Goal: Task Accomplishment & Management: Use online tool/utility

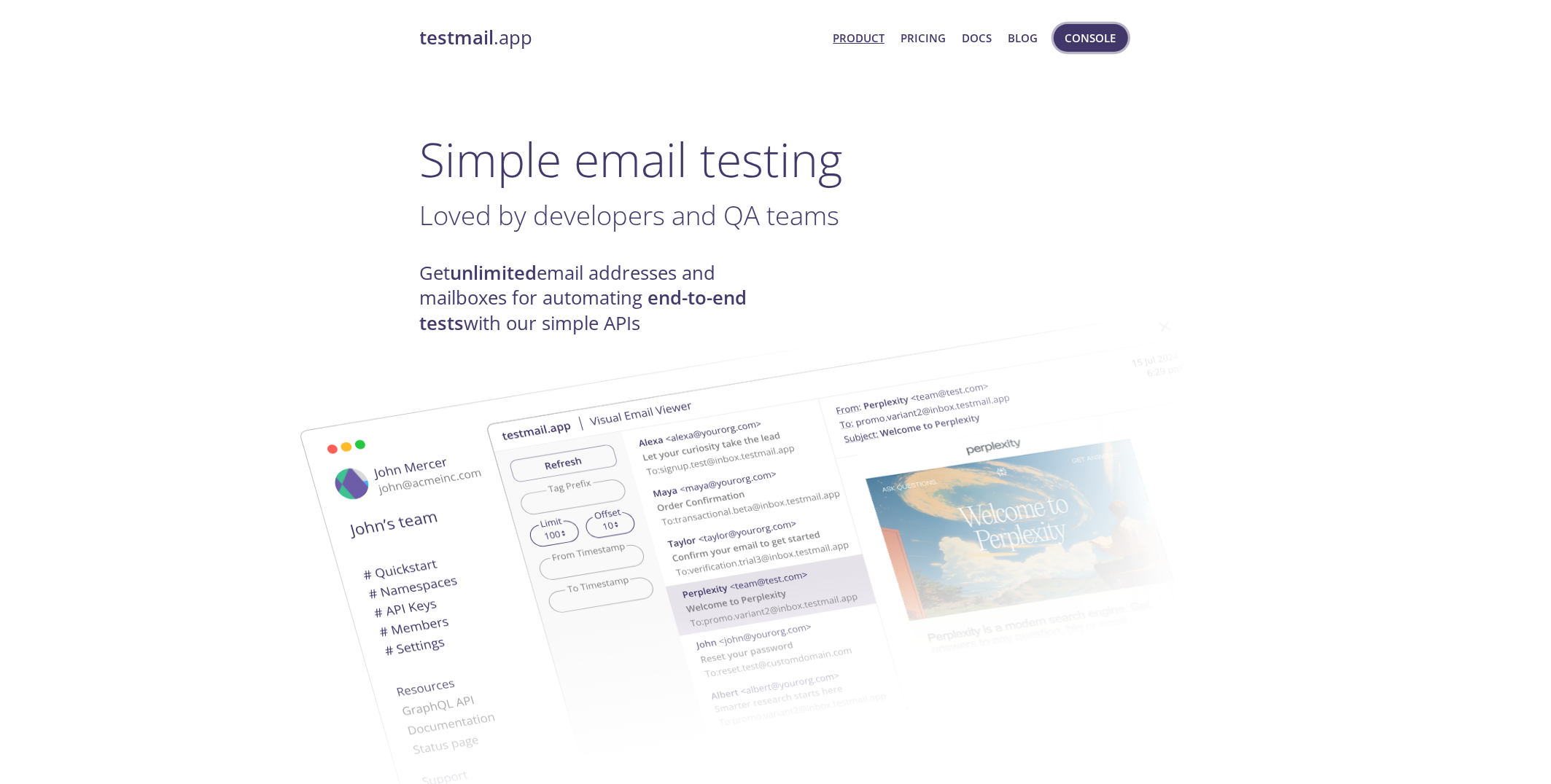
click at [1089, 42] on span "Console" at bounding box center [1090, 38] width 51 height 19
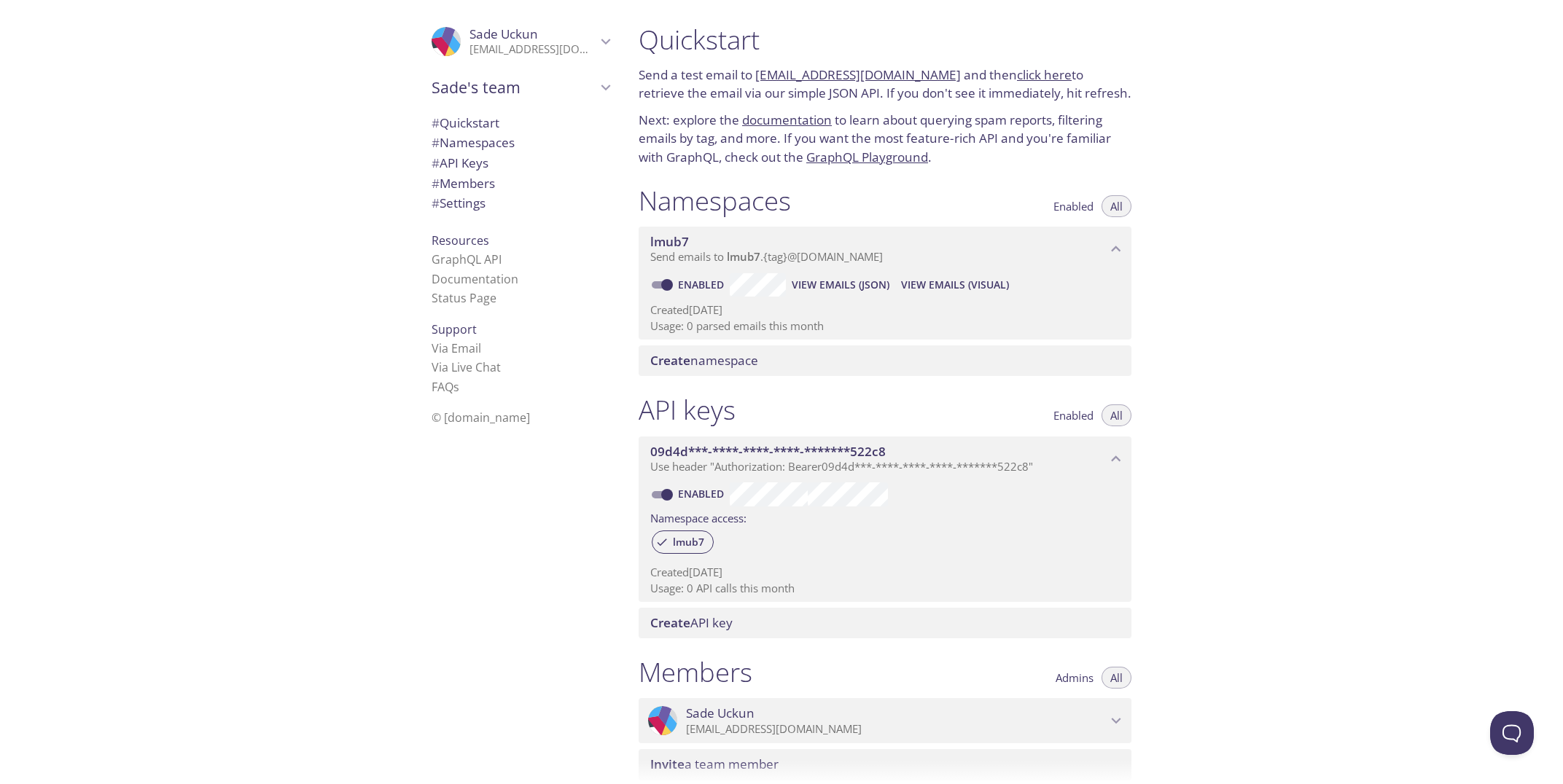
click at [1186, 307] on div "Quickstart Send a test email to lmub7.test@inbox.testmail.app and then click he…" at bounding box center [1095, 392] width 936 height 784
click at [1166, 288] on div "Quickstart Send a test email to lmub7.test@inbox.testmail.app and then click he…" at bounding box center [1095, 392] width 936 height 784
click at [948, 284] on span "View Emails (Visual)" at bounding box center [955, 285] width 108 height 18
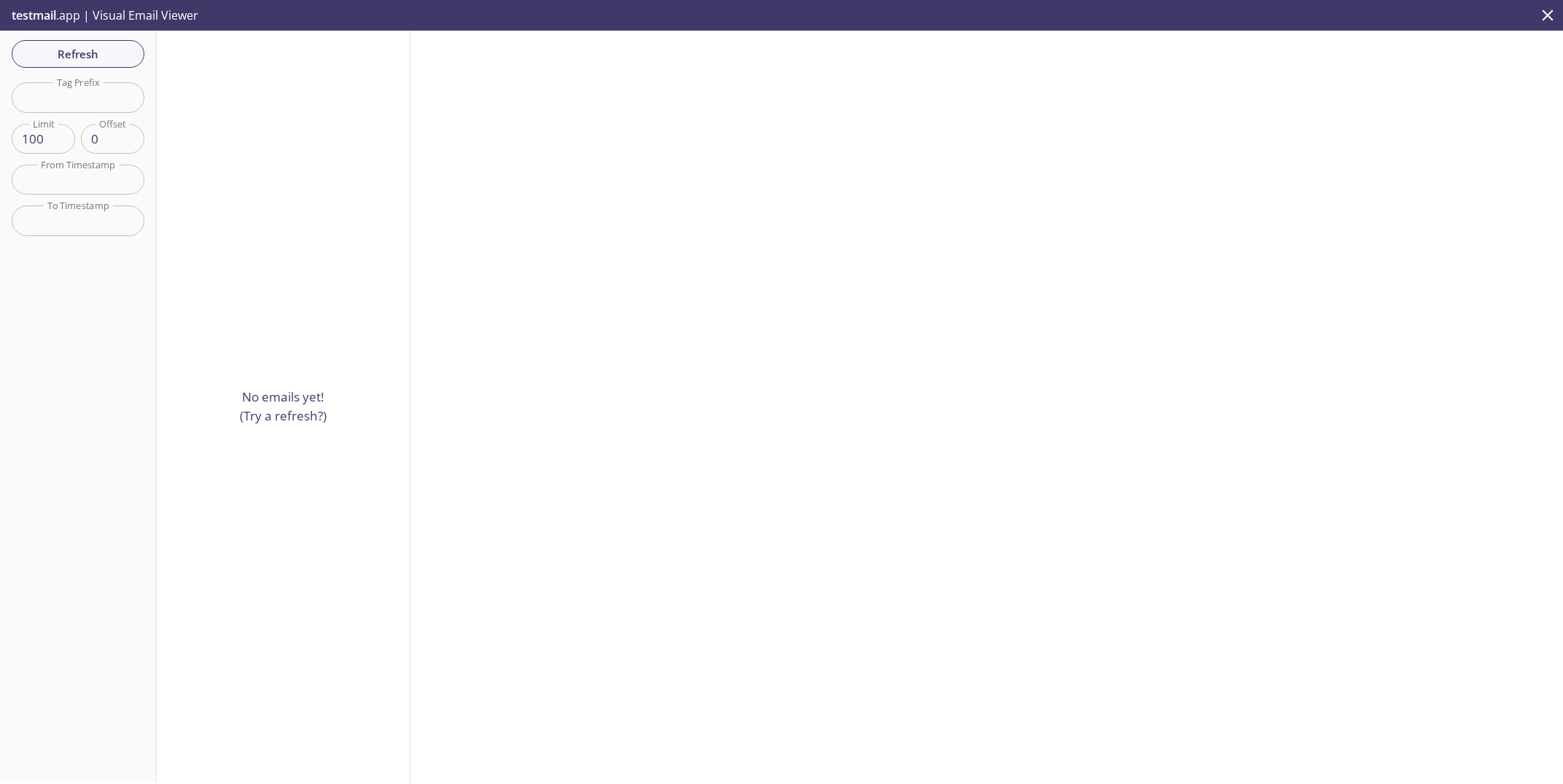
click at [319, 342] on div "No emails yet! (Try a refresh?)" at bounding box center [283, 406] width 254 height 752
click at [343, 267] on div "No emails yet! (Try a refresh?)" at bounding box center [283, 406] width 254 height 752
click at [71, 54] on span "Refresh" at bounding box center [78, 54] width 109 height 19
click at [71, 49] on span "Refresh" at bounding box center [78, 54] width 109 height 19
click at [259, 189] on div "No emails yet! (Try a refresh?)" at bounding box center [283, 406] width 254 height 752
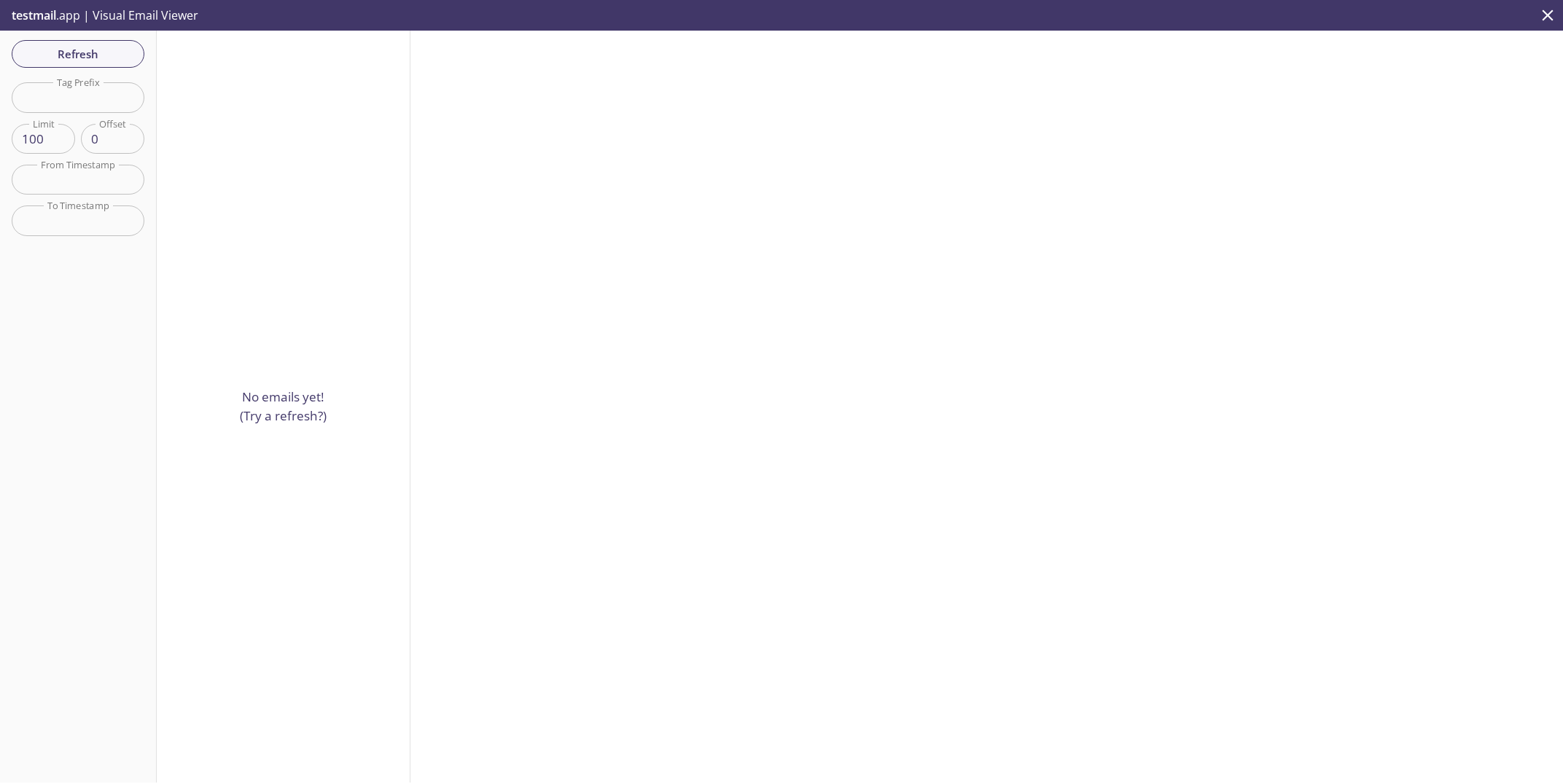
copy div "testmail .app | Visual Email Viewer Refresh"
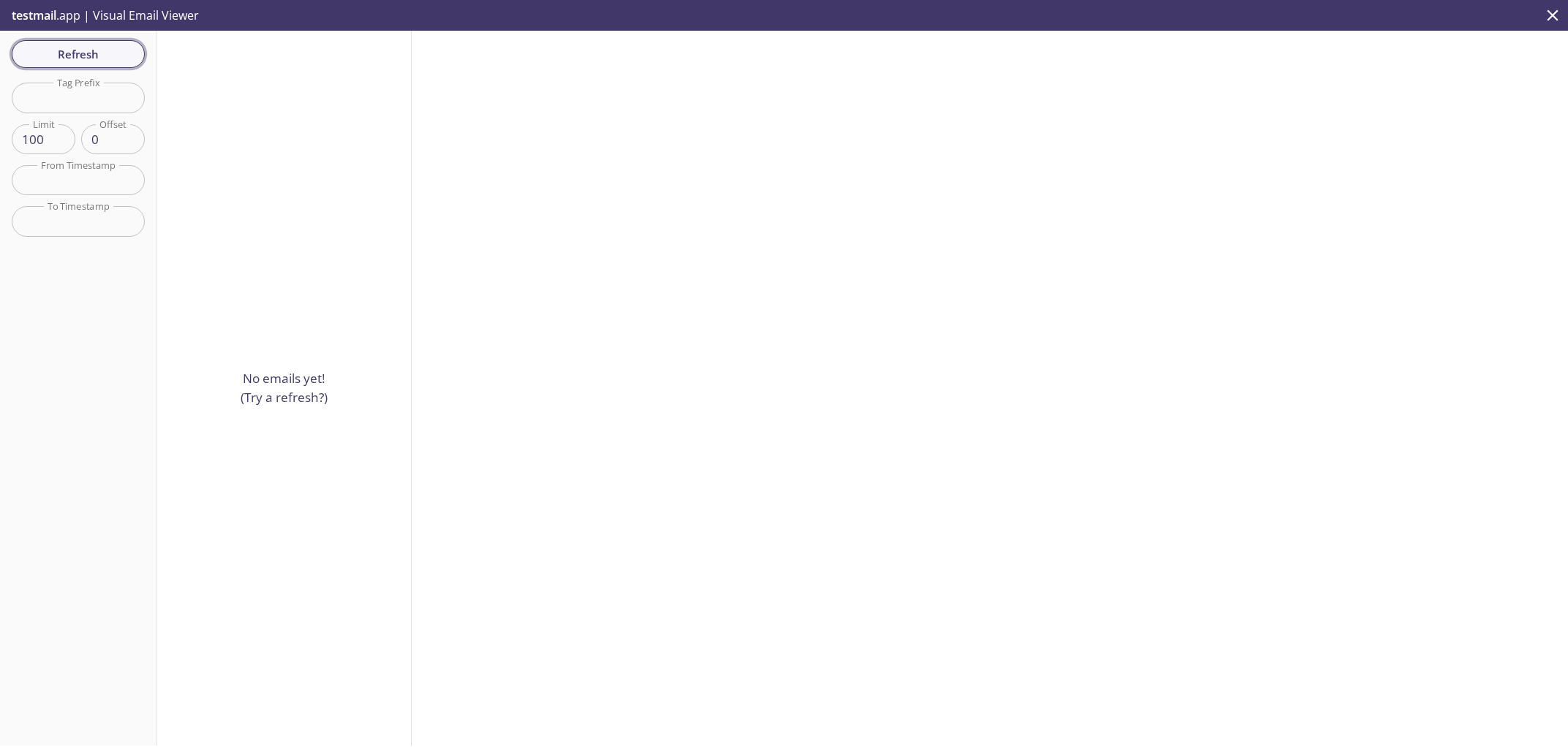
click at [114, 57] on span "Refresh" at bounding box center [78, 54] width 109 height 19
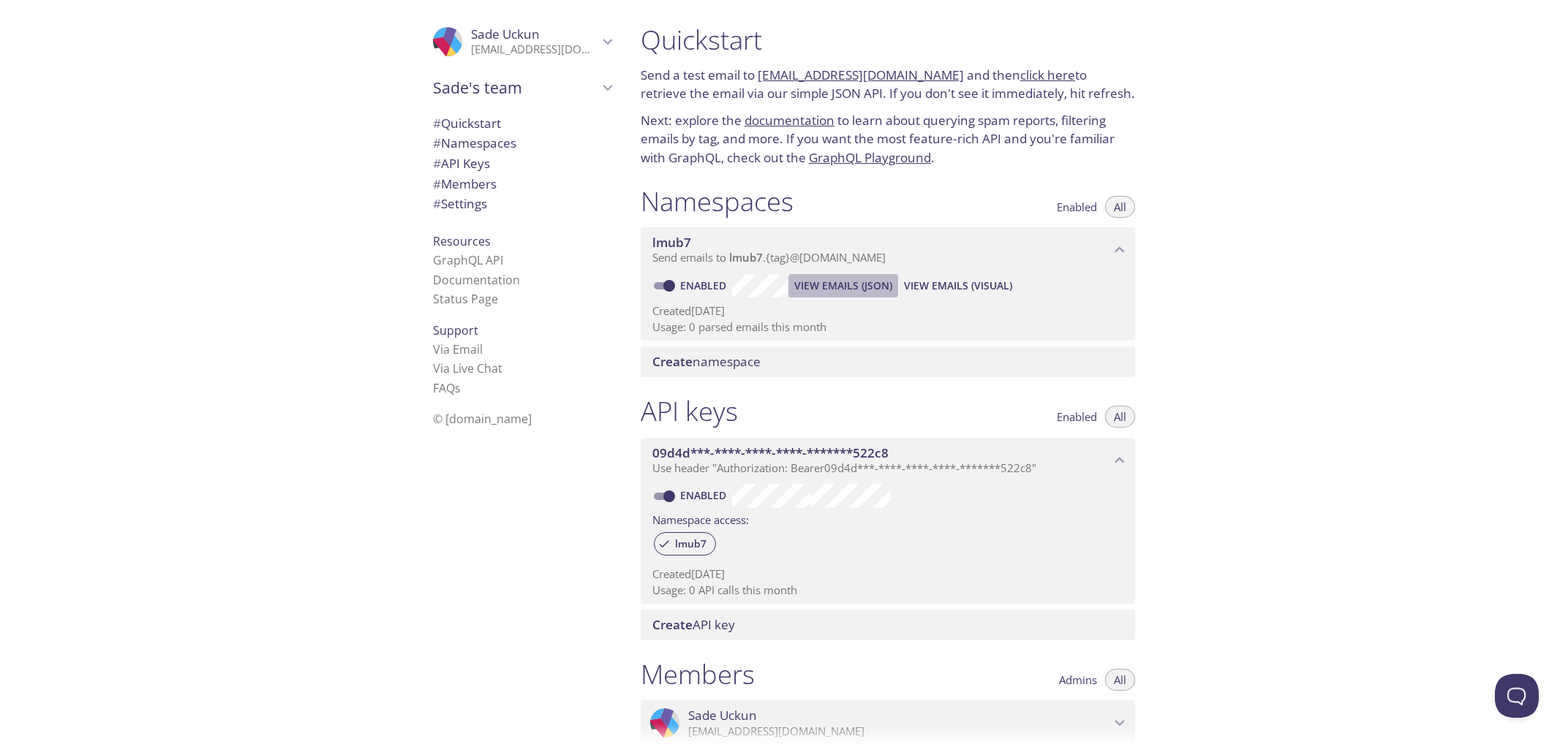
click at [825, 281] on span "View Emails (JSON)" at bounding box center [842, 286] width 98 height 18
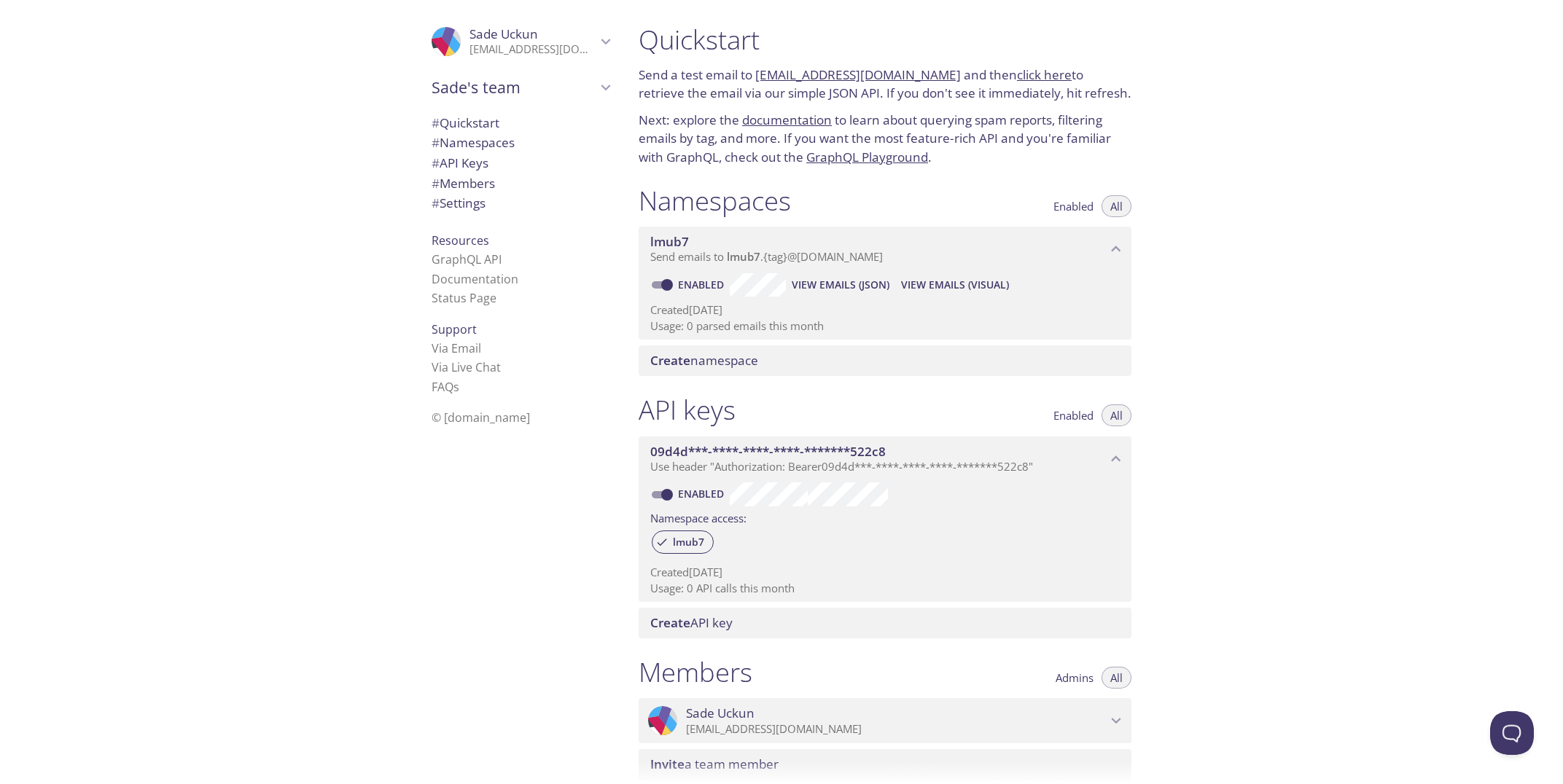
click at [1289, 341] on div "Quickstart Send a test email to lmub7.test@inbox.testmail.app and then click he…" at bounding box center [1095, 392] width 936 height 784
click at [926, 287] on span "View Emails (Visual)" at bounding box center [955, 285] width 108 height 18
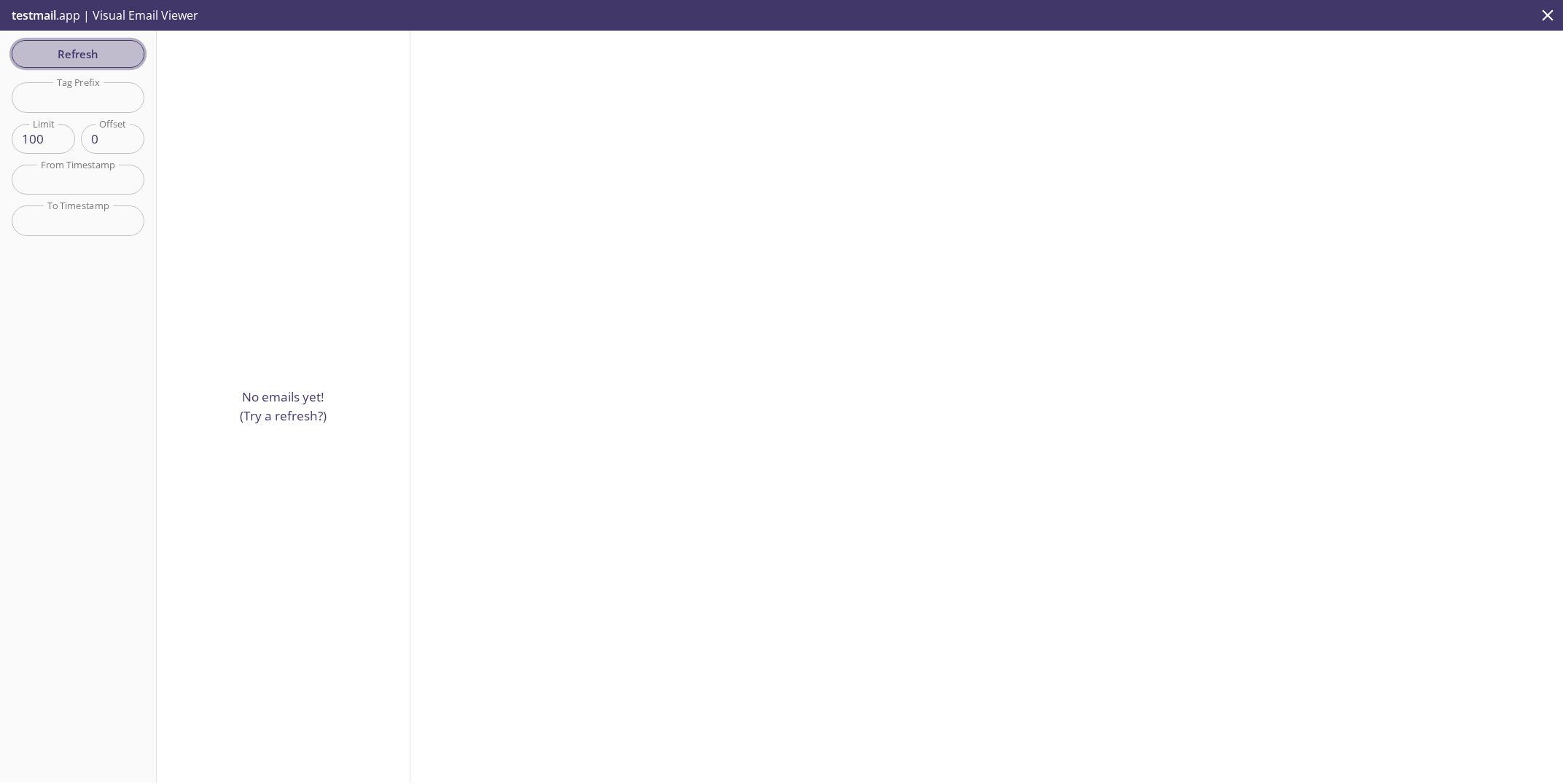
click at [105, 65] on button "Refresh" at bounding box center [78, 54] width 133 height 28
click at [105, 65] on div "Refresh Filters Tag Prefix Tag Prefix Limit 100 Limit Offset 0 Offset From Time…" at bounding box center [78, 406] width 156 height 752
click at [73, 57] on span "Refresh" at bounding box center [78, 54] width 109 height 19
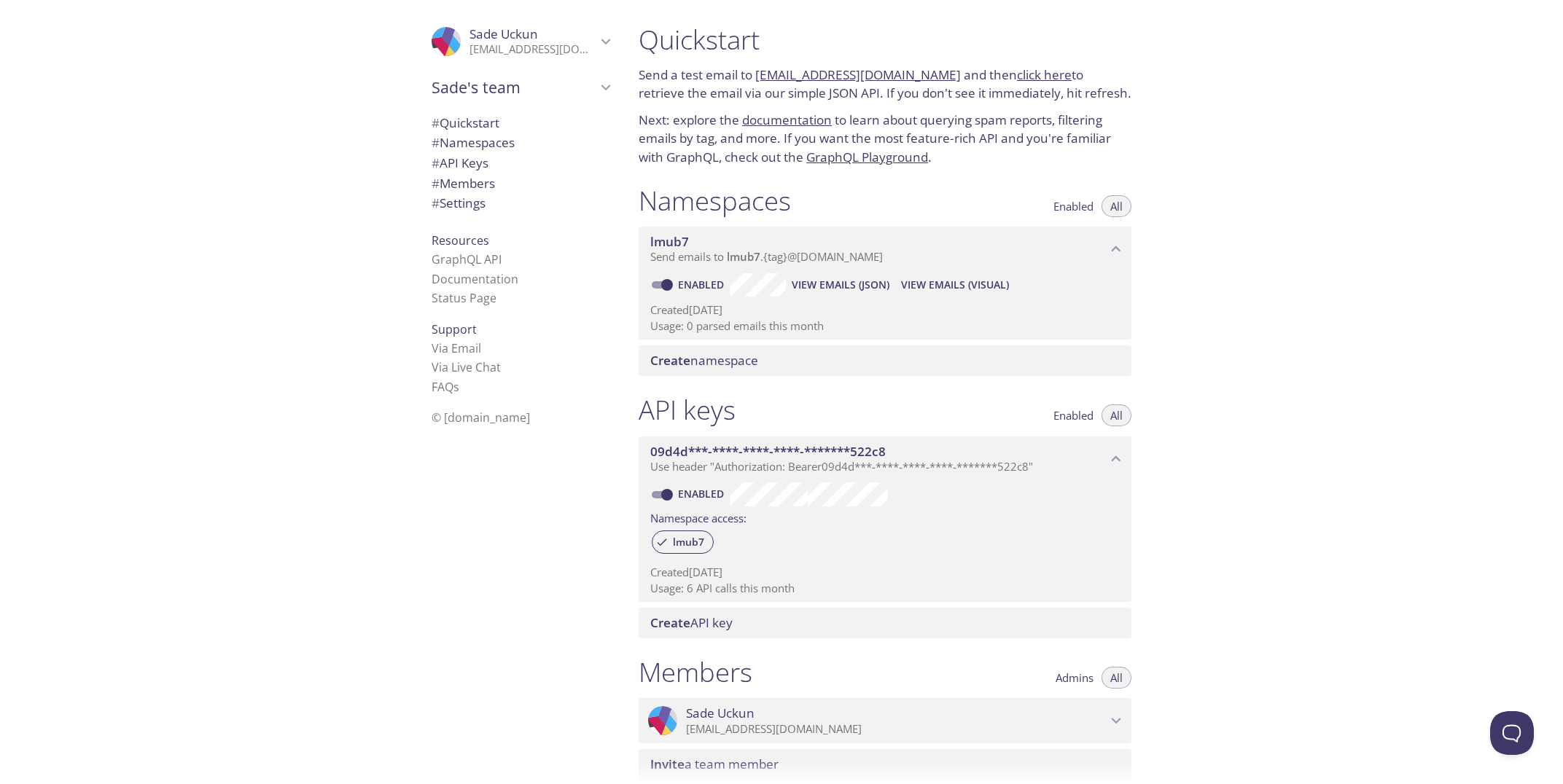
click at [943, 285] on span "View Emails (Visual)" at bounding box center [955, 285] width 108 height 18
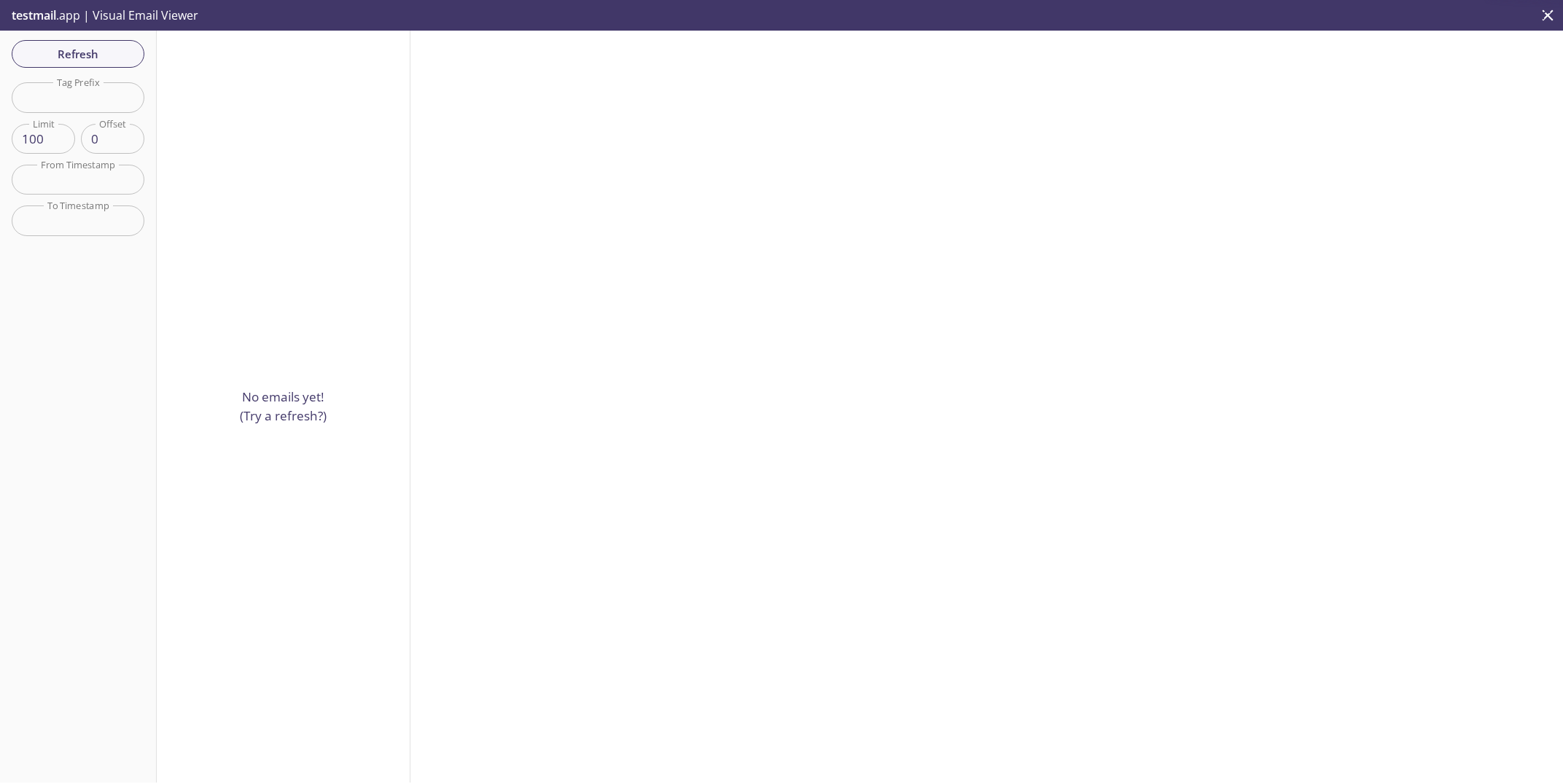
click at [941, 279] on div at bounding box center [986, 406] width 1152 height 752
click at [85, 170] on input "text" at bounding box center [78, 179] width 133 height 29
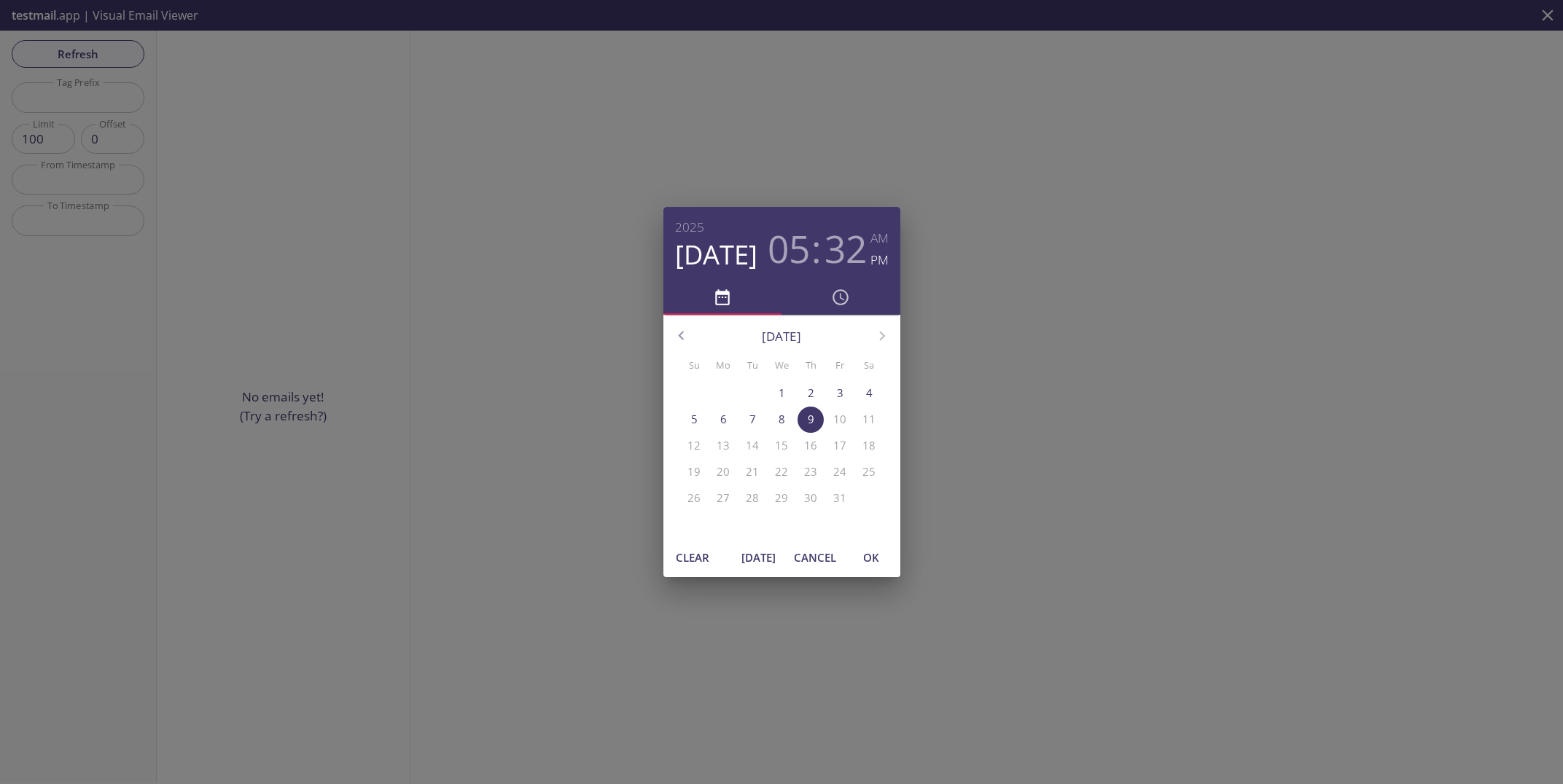
click at [545, 253] on div "[DATE] 05 : 32 AM PM [DATE] Su Mo Tu We Th Fr Sa 28 29 30 1 2 3 4 5 6 7 8 9 10 …" at bounding box center [782, 392] width 1563 height 784
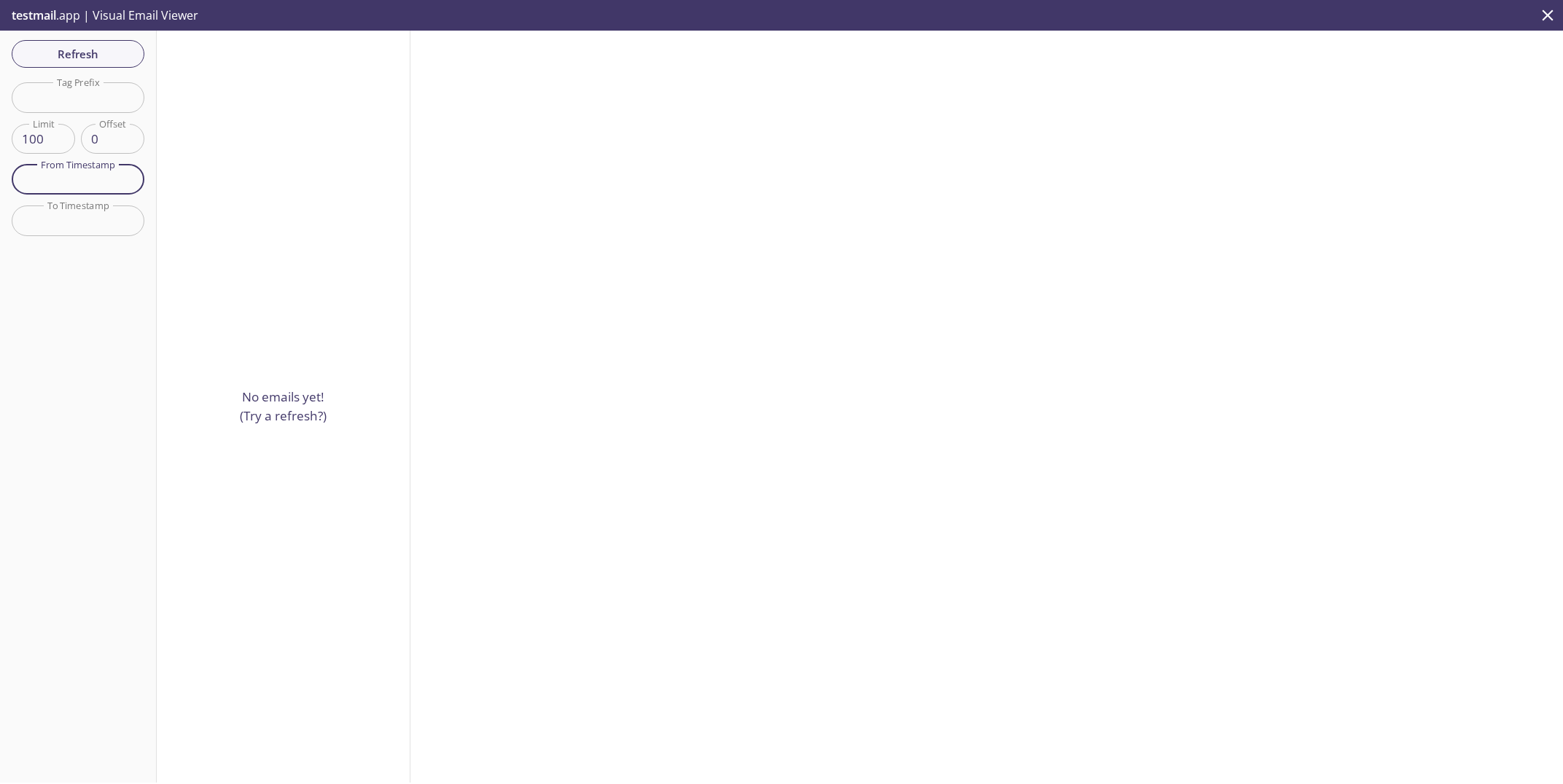
click at [93, 98] on input "text" at bounding box center [78, 96] width 133 height 29
click at [88, 56] on span "Refresh" at bounding box center [78, 54] width 109 height 19
